Goal: Transaction & Acquisition: Purchase product/service

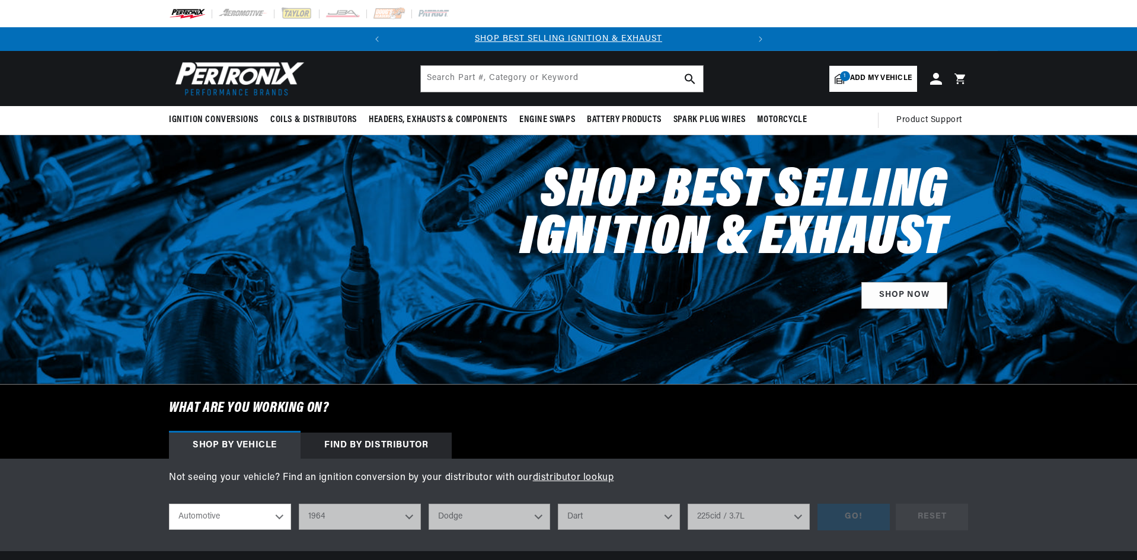
select select "1964"
select select "Dodge"
select select "Dart"
select select "225cid-3.7L"
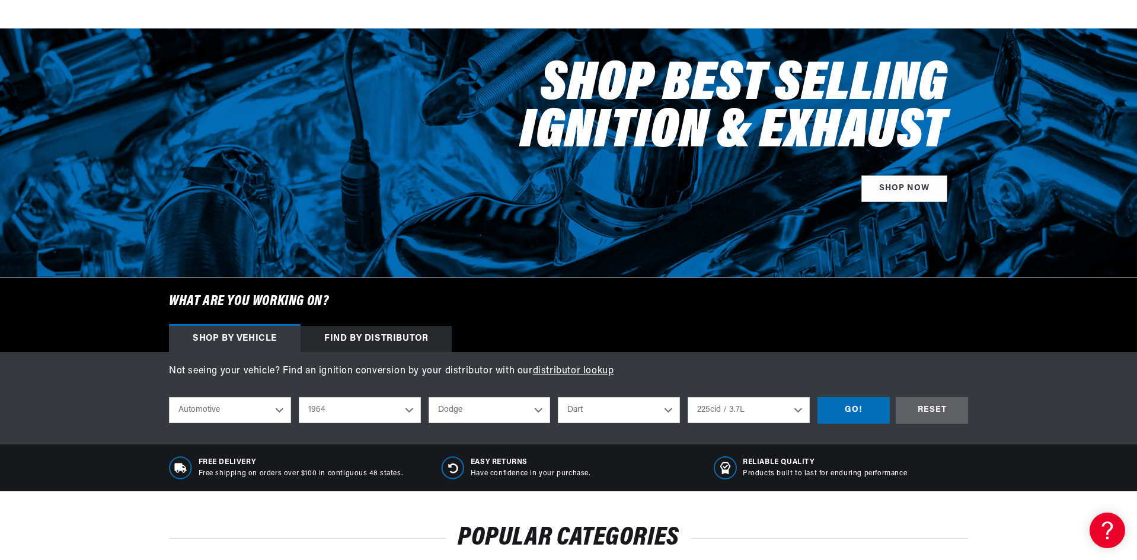
scroll to position [356, 0]
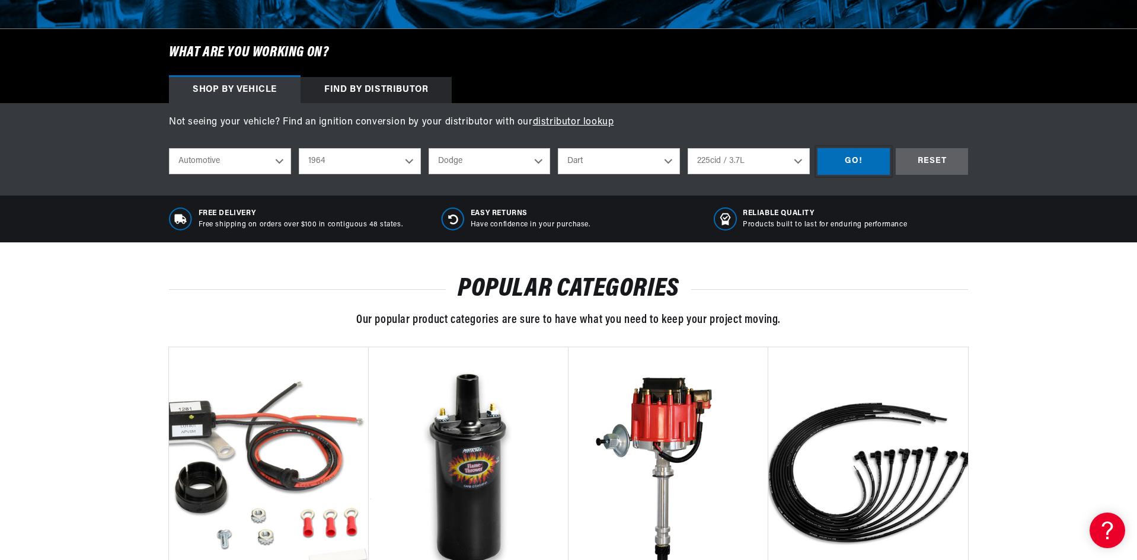
click at [840, 164] on div "GO!" at bounding box center [853, 161] width 72 height 27
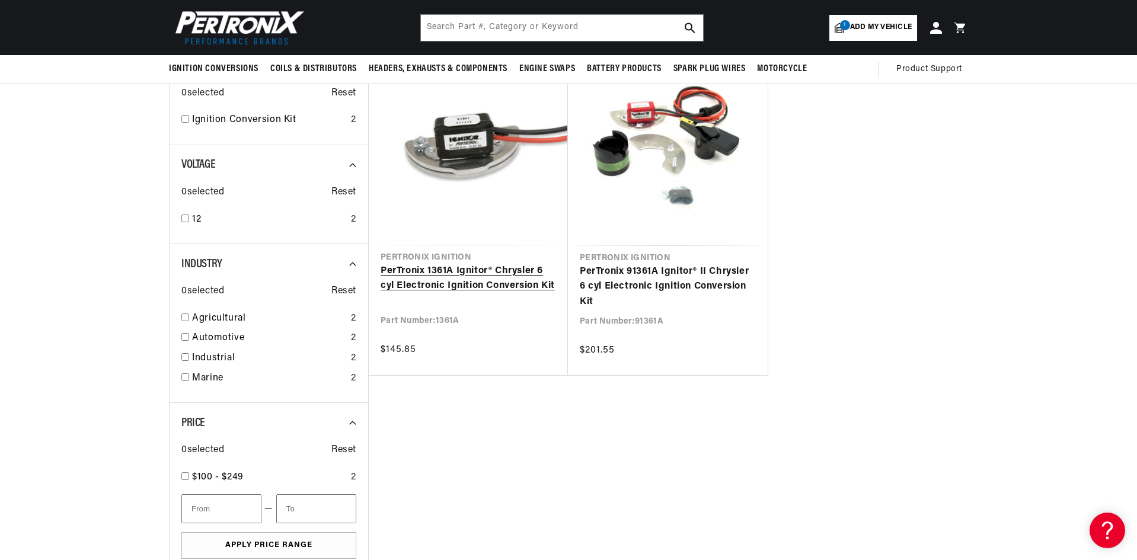
scroll to position [0, 359]
click at [429, 278] on link "PerTronix 1361A Ignitor® Chrysler 6 cyl Electronic Ignition Conversion Kit" at bounding box center [468, 279] width 175 height 30
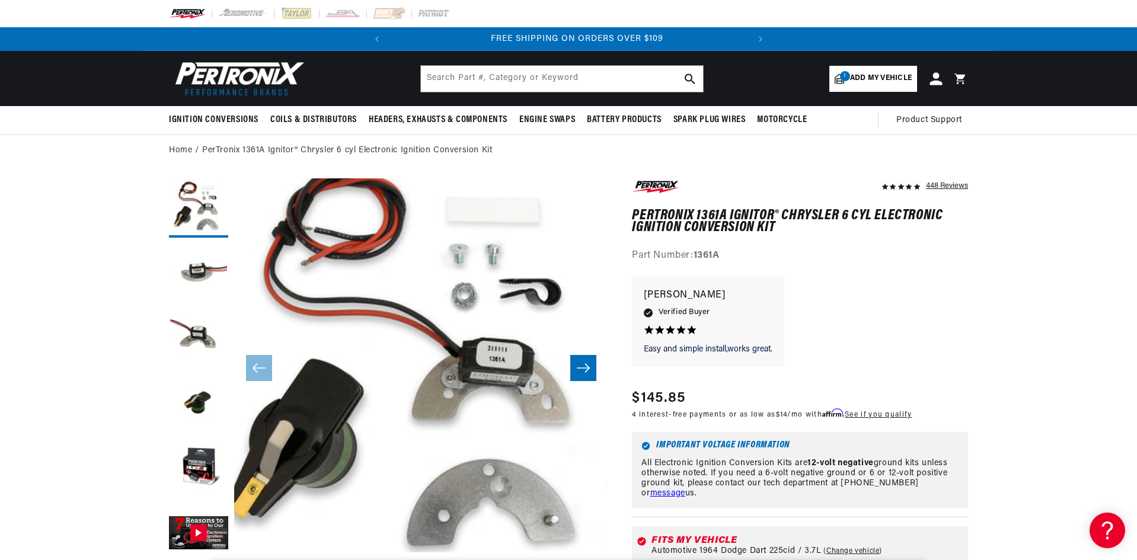
scroll to position [0, 359]
click at [939, 84] on icon at bounding box center [935, 78] width 12 height 12
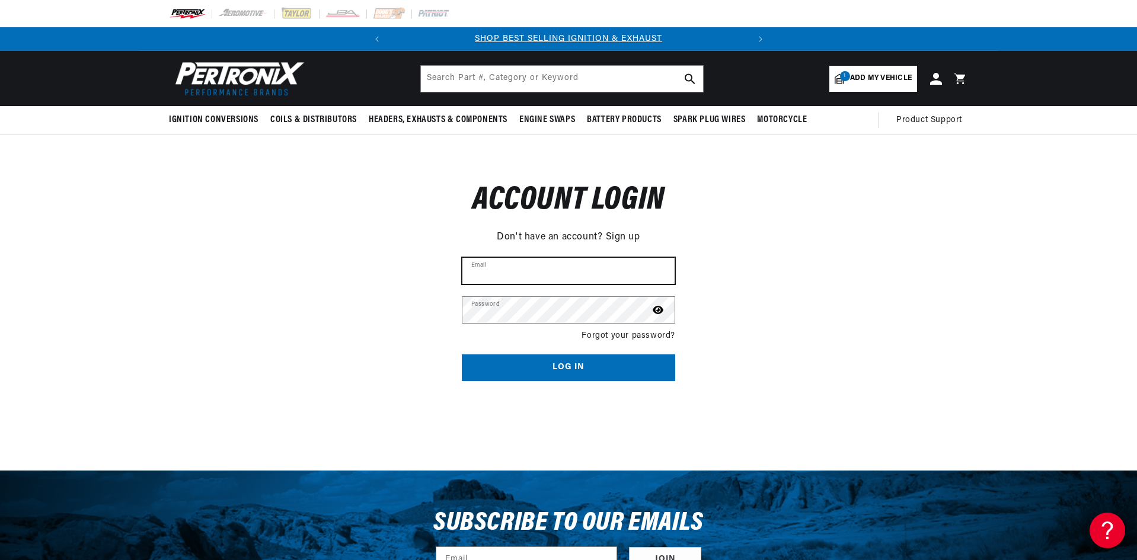
click at [556, 274] on input "Email" at bounding box center [568, 271] width 212 height 26
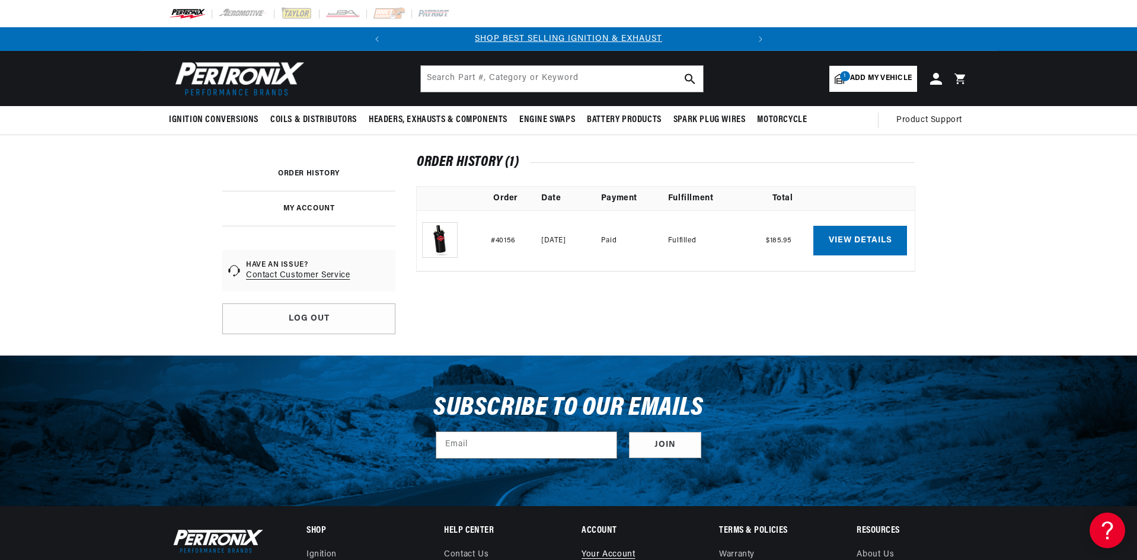
click at [312, 172] on link "ORDER HISTORY" at bounding box center [309, 173] width 62 height 7
click at [858, 239] on link "View details" at bounding box center [860, 241] width 94 height 30
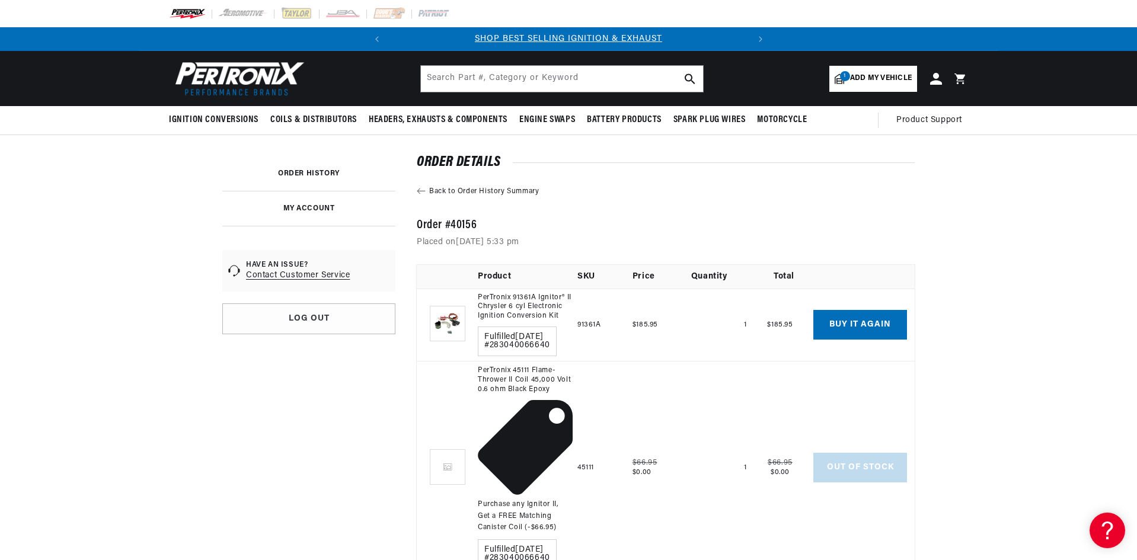
click at [858, 81] on span "Add my vehicle" at bounding box center [881, 78] width 62 height 11
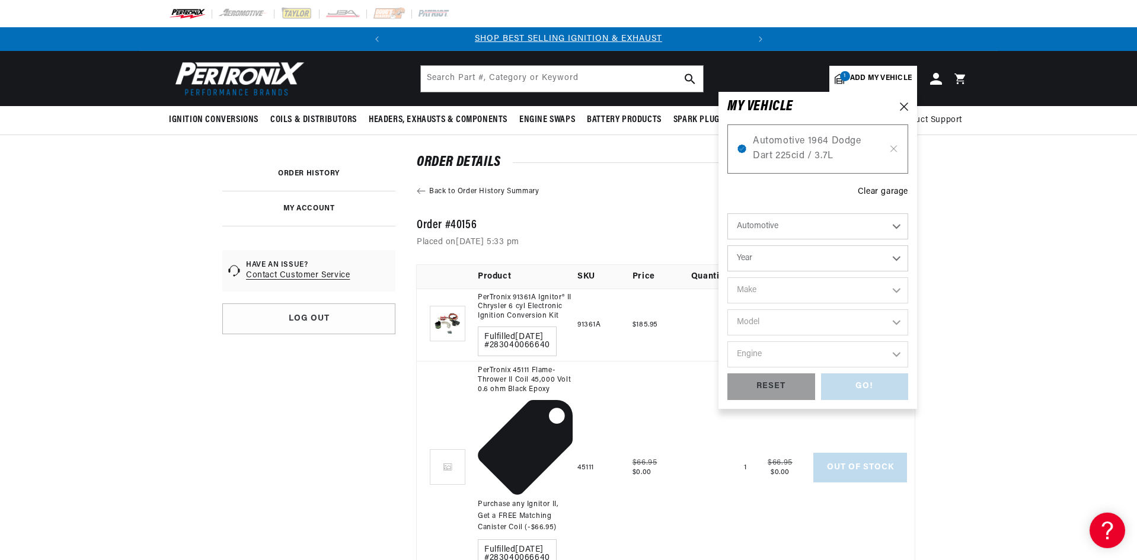
click at [744, 60] on header "BETTER SEARCH RESULTS Add your vehicle's year, make, and model to find parts be…" at bounding box center [568, 78] width 858 height 55
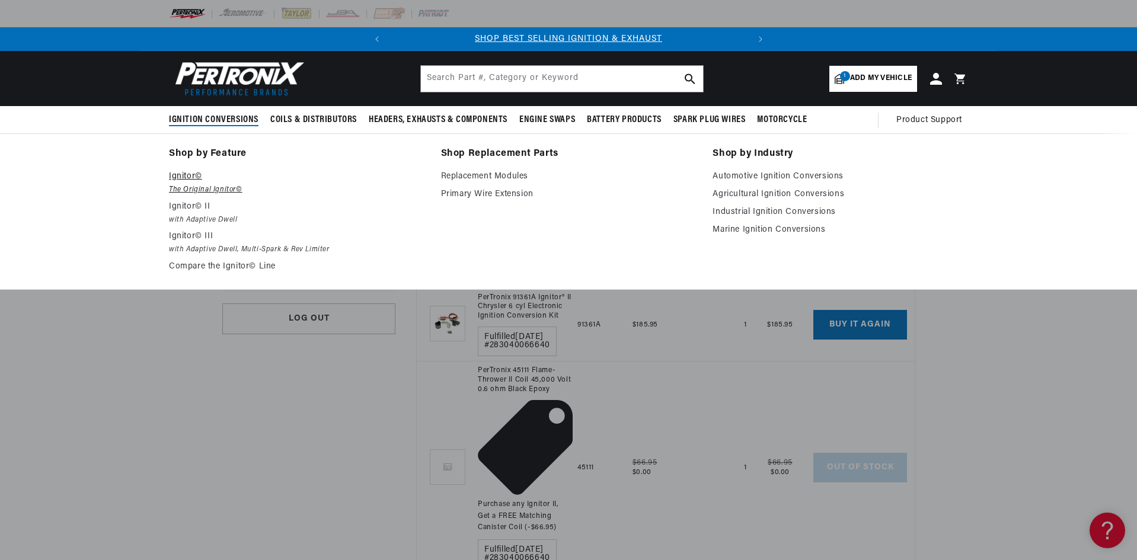
click at [193, 180] on p "Ignitor©" at bounding box center [296, 177] width 255 height 14
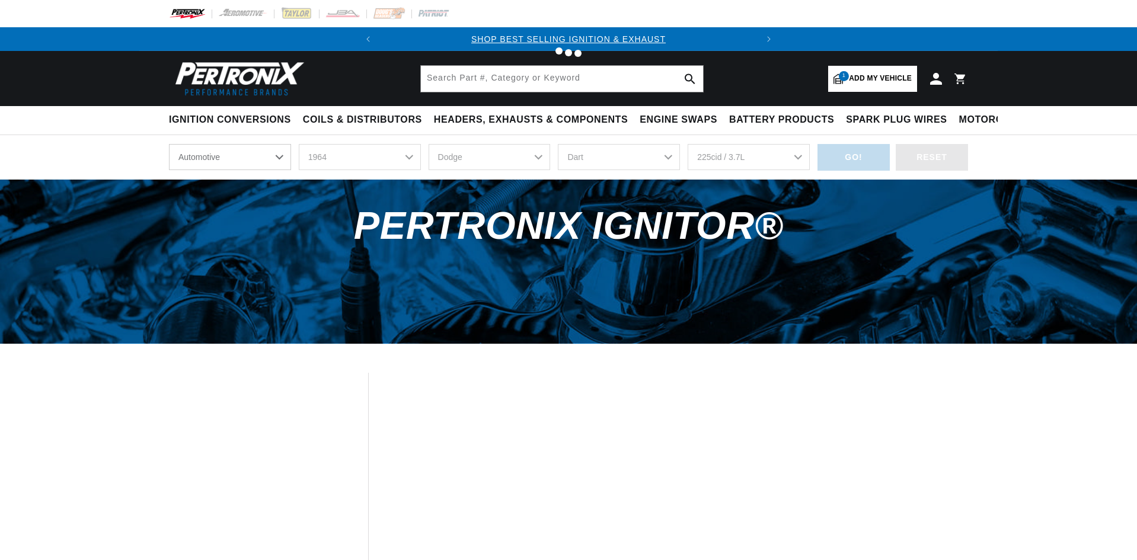
select select "1964"
select select "Dodge"
select select "Dart"
select select "225cid-3.7L"
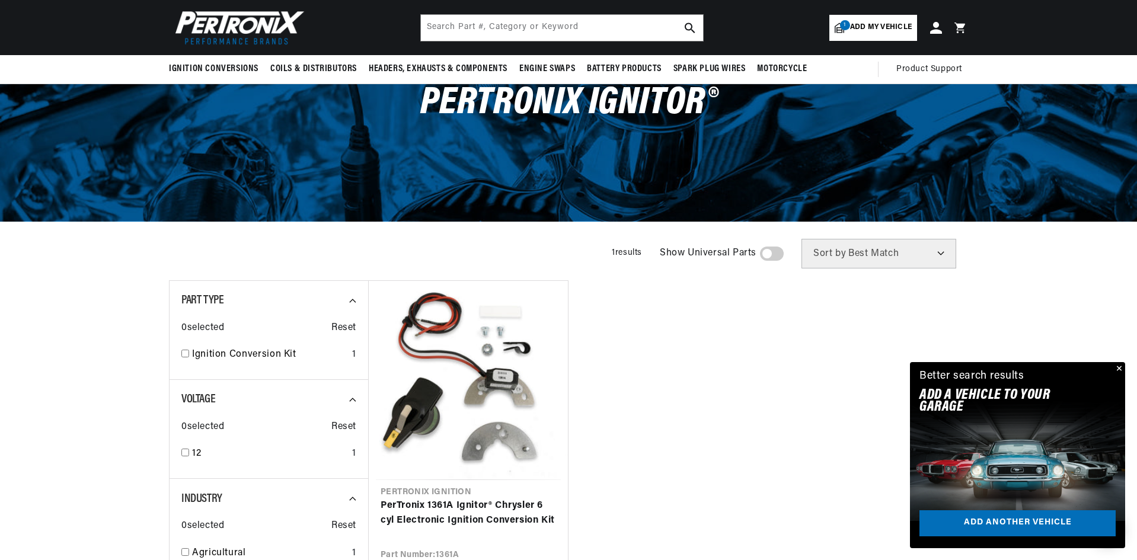
scroll to position [59, 0]
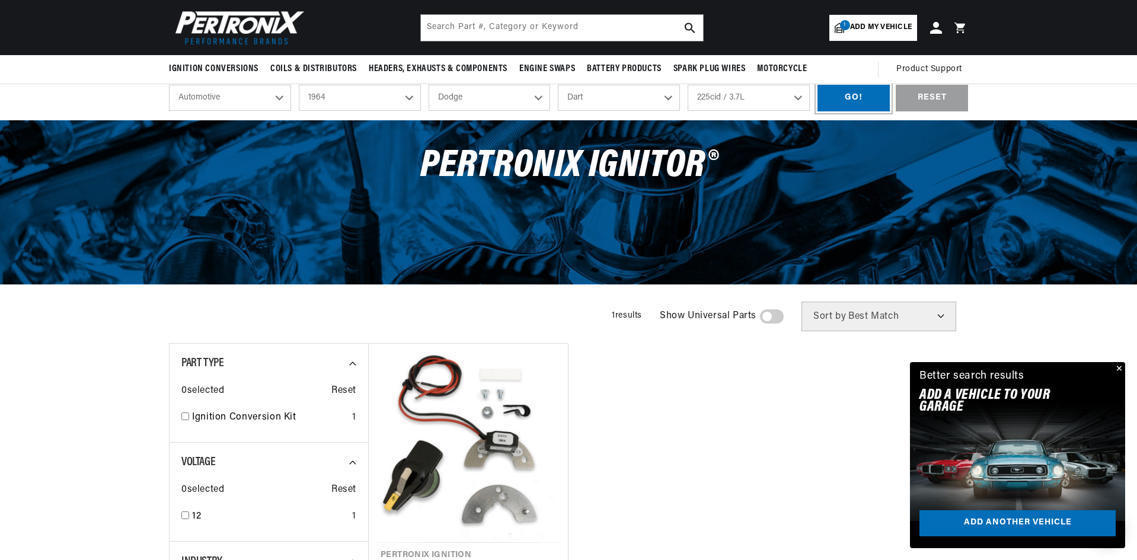
click at [867, 100] on div "GO!" at bounding box center [853, 98] width 72 height 27
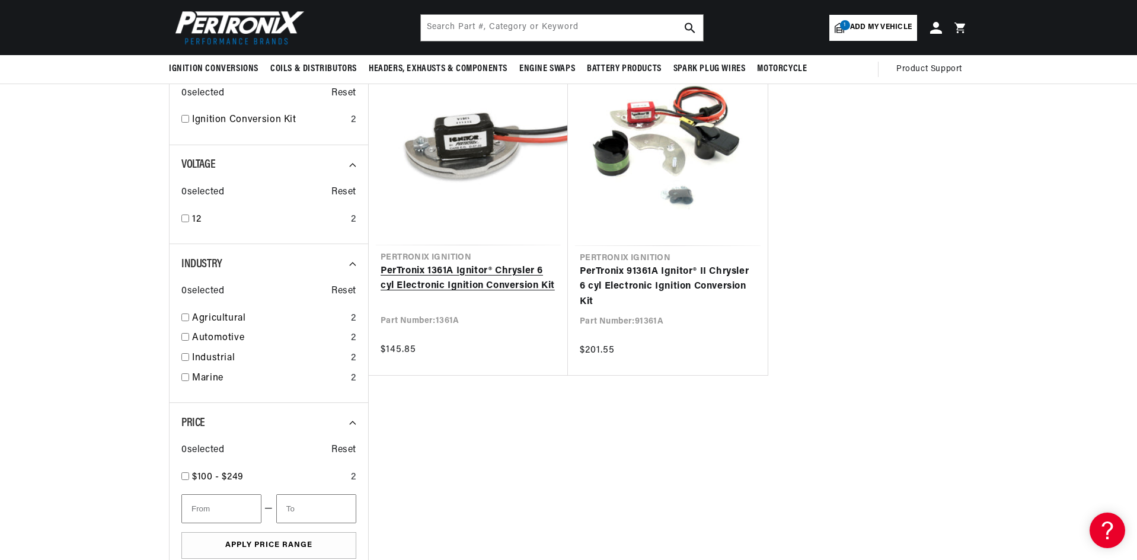
scroll to position [0, 359]
click at [461, 264] on link "PerTronix 1361A Ignitor® Chrysler 6 cyl Electronic Ignition Conversion Kit" at bounding box center [468, 279] width 175 height 30
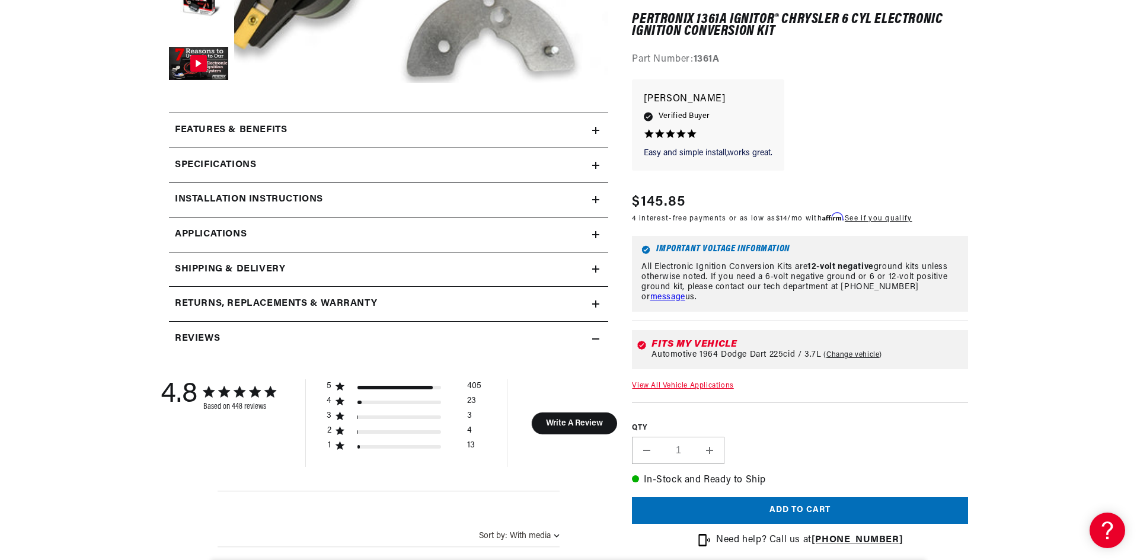
scroll to position [474, 0]
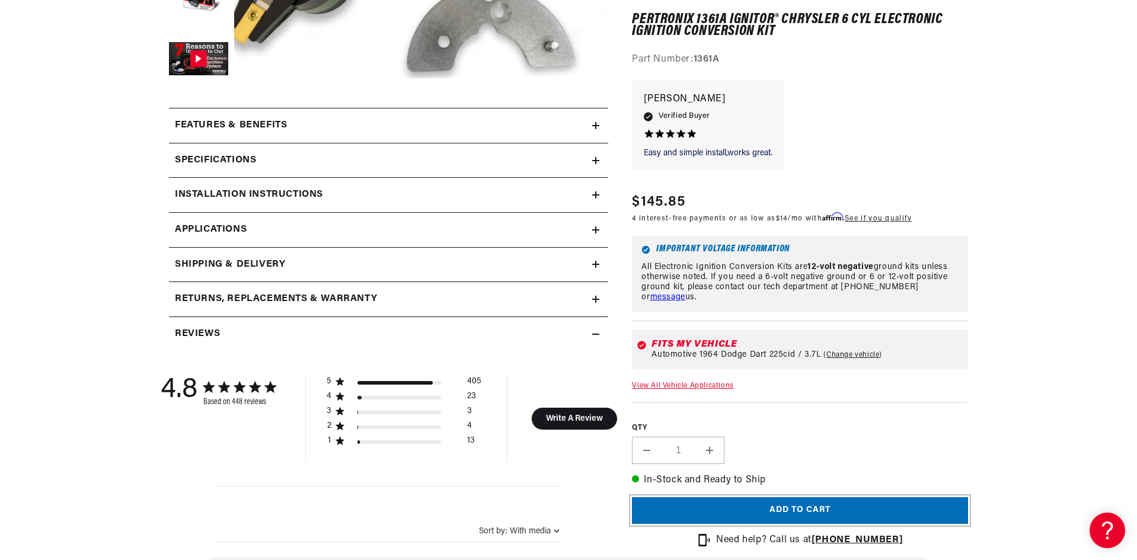
click at [799, 516] on button "Add to cart" at bounding box center [800, 511] width 336 height 27
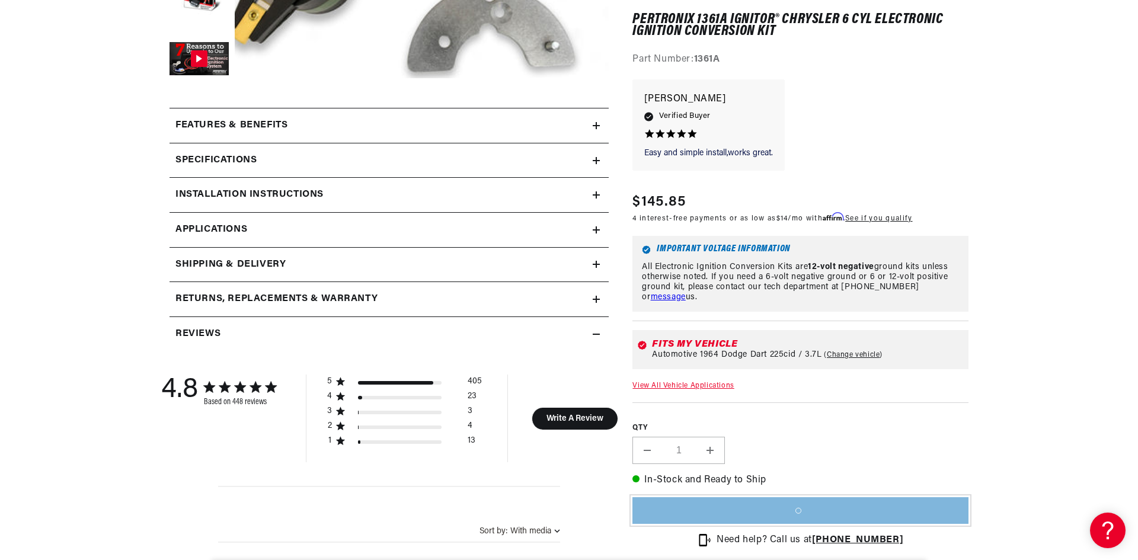
scroll to position [0, 359]
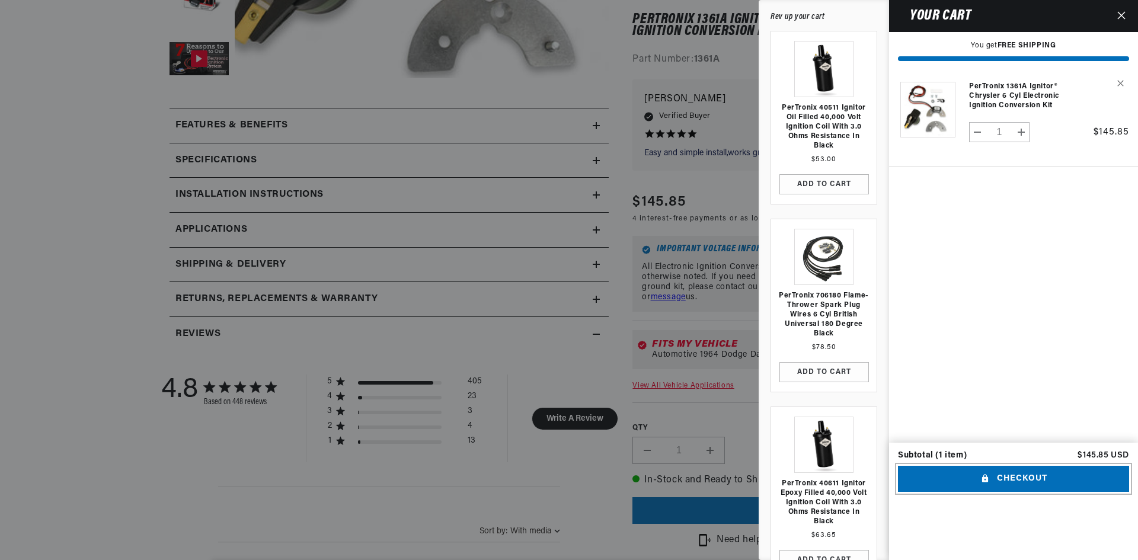
click at [1004, 493] on button "Checkout" at bounding box center [1013, 479] width 231 height 27
